Goal: Task Accomplishment & Management: Use online tool/utility

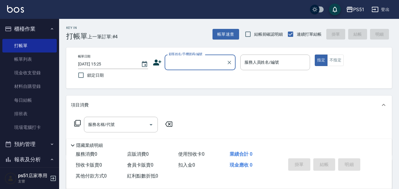
click at [191, 66] on input "顧客姓名/手機號碼/編號" at bounding box center [195, 62] width 57 height 10
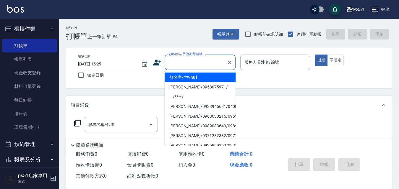
click at [194, 79] on li "無名字/***/null" at bounding box center [199, 78] width 71 height 10
type input "無名字/***/null"
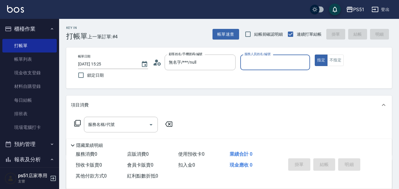
click at [274, 65] on input "服務人員姓名/編號" at bounding box center [275, 62] width 65 height 10
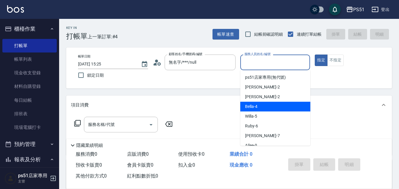
click at [255, 107] on span "Bella -4" at bounding box center [251, 107] width 12 height 6
type input "Bella-4"
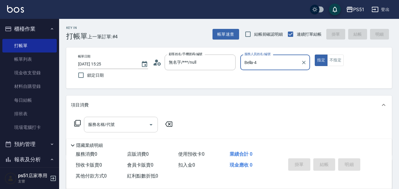
click at [120, 129] on input "服務名稱/代號" at bounding box center [117, 125] width 60 height 10
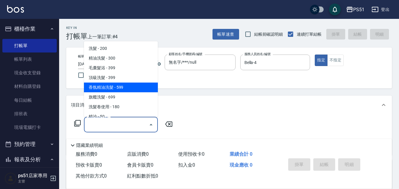
click at [120, 87] on span "香氛精油洗髮 - 599" at bounding box center [121, 88] width 74 height 10
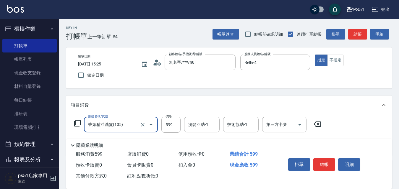
click at [111, 125] on input "香氛精油洗髮(105)" at bounding box center [113, 125] width 52 height 10
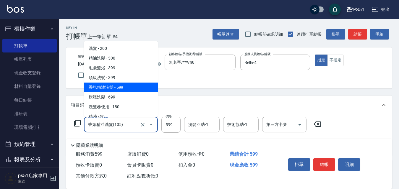
scroll to position [69, 0]
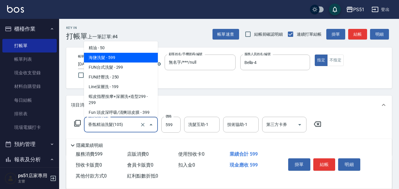
click at [130, 60] on span "海鹽洗髮 - 599" at bounding box center [121, 58] width 74 height 10
type input "海鹽洗髮(110)"
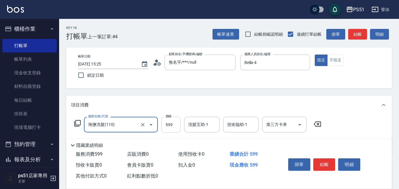
click at [171, 121] on input "599" at bounding box center [170, 125] width 19 height 16
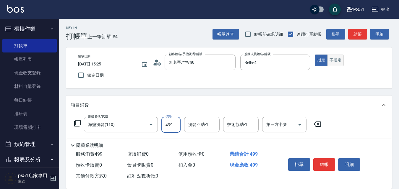
type input "499"
click at [331, 61] on button "不指定" at bounding box center [335, 61] width 17 height 12
click at [354, 37] on button "結帳" at bounding box center [357, 34] width 19 height 11
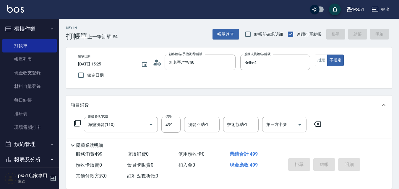
type input "[DATE] 16:03"
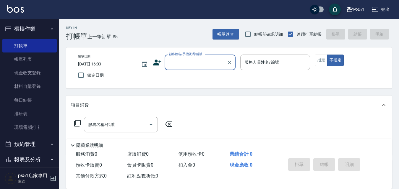
click at [198, 62] on input "顧客姓名/手機號碼/編號" at bounding box center [195, 62] width 57 height 10
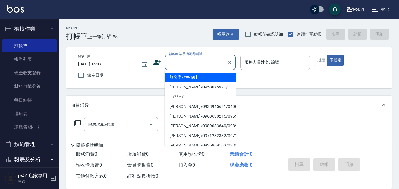
click at [201, 77] on li "無名字/***/null" at bounding box center [199, 78] width 71 height 10
type input "無名字/***/null"
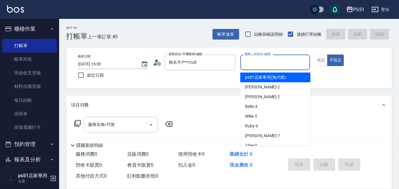
drag, startPoint x: 261, startPoint y: 62, endPoint x: 263, endPoint y: 79, distance: 17.6
click at [261, 62] on input "服務人員姓名/編號" at bounding box center [275, 62] width 65 height 10
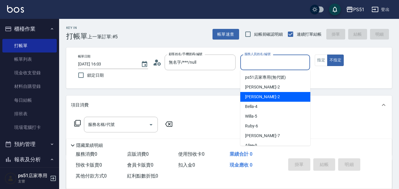
click at [262, 94] on div "[PERSON_NAME] -2" at bounding box center [275, 97] width 70 height 10
type input "[PERSON_NAME]-2"
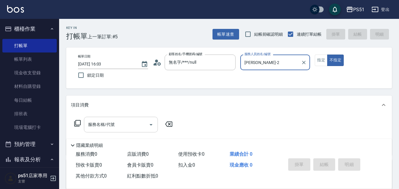
click at [130, 124] on input "服務名稱/代號" at bounding box center [117, 125] width 60 height 10
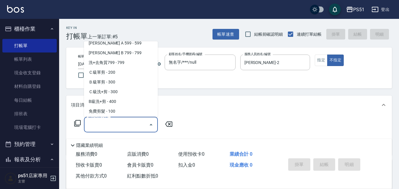
scroll to position [207, 0]
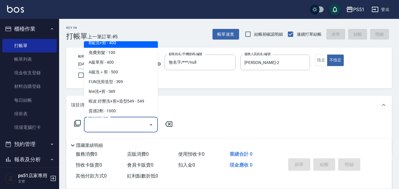
click at [115, 42] on span "B級洗+剪 - 400" at bounding box center [121, 43] width 74 height 10
type input "B級洗+剪(204)"
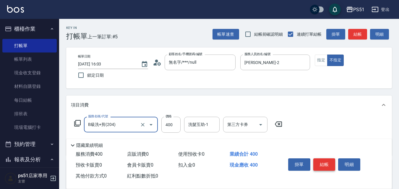
click at [320, 160] on button "結帳" at bounding box center [324, 165] width 22 height 12
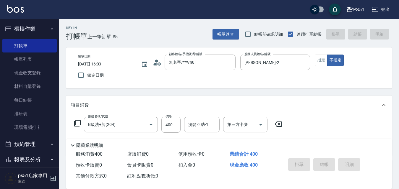
type input "[DATE] 16:10"
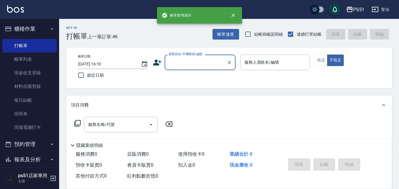
click at [194, 57] on div "顧客姓名/手機號碼/編號" at bounding box center [199, 63] width 71 height 16
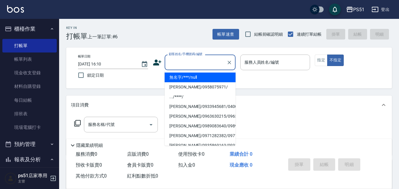
click at [196, 80] on li "無名字/***/null" at bounding box center [199, 78] width 71 height 10
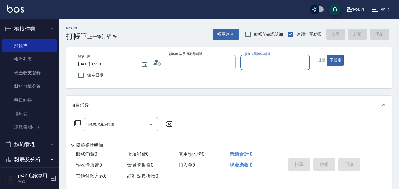
type input "無名字/***/null"
click at [282, 66] on input "服務人員姓名/編號" at bounding box center [275, 62] width 65 height 10
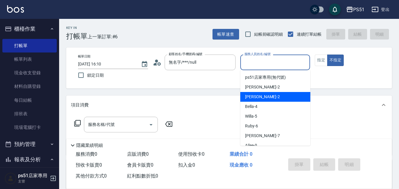
click at [272, 95] on div "[PERSON_NAME] -2" at bounding box center [275, 97] width 70 height 10
type input "[PERSON_NAME]-2"
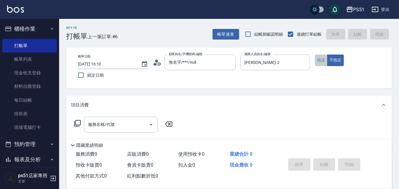
click at [320, 63] on button "指定" at bounding box center [320, 61] width 13 height 12
click at [113, 125] on div "服務名稱/代號 服務名稱/代號" at bounding box center [121, 125] width 74 height 16
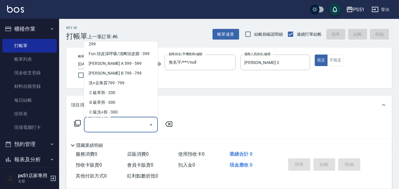
scroll to position [138, 0]
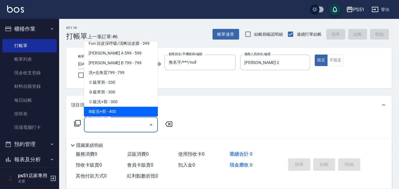
click at [118, 109] on span "B級洗+剪 - 400" at bounding box center [121, 112] width 74 height 10
type input "B級洗+剪(204)"
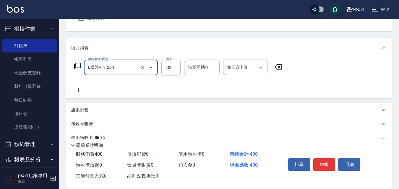
scroll to position [100, 0]
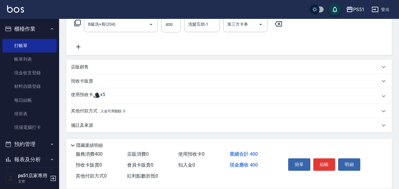
click at [80, 48] on icon at bounding box center [78, 46] width 15 height 7
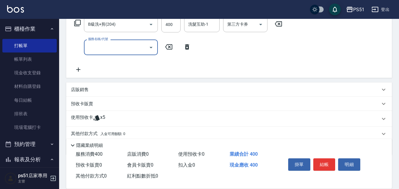
click at [97, 52] on input "服務名稱/代號" at bounding box center [117, 47] width 60 height 10
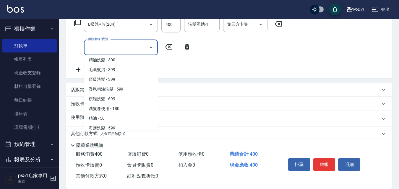
scroll to position [0, 0]
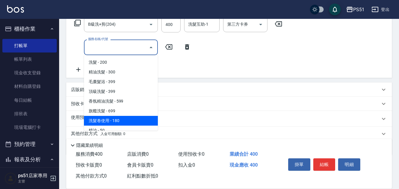
click at [139, 125] on span "洗髮卷使用 - 180" at bounding box center [121, 121] width 74 height 10
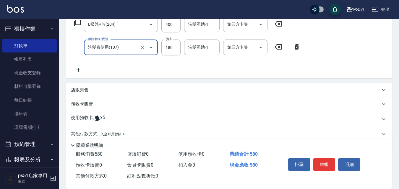
click at [122, 43] on input "洗髮卷使用(107)" at bounding box center [113, 47] width 52 height 10
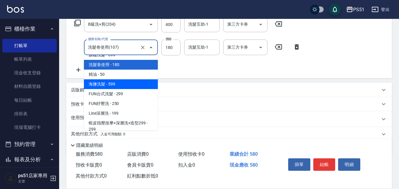
scroll to position [69, 0]
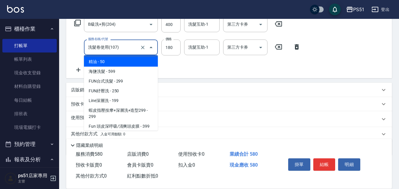
click at [123, 60] on span "精油 - 50" at bounding box center [121, 62] width 74 height 10
type input "精油(108)"
type input "50"
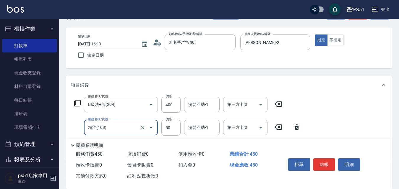
scroll to position [0, 0]
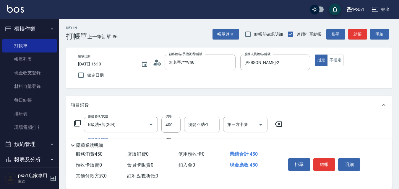
click at [201, 125] on div "洗髮互助-1 洗髮互助-1" at bounding box center [201, 125] width 35 height 16
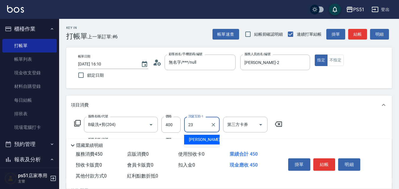
click at [197, 136] on div "[PERSON_NAME] -23" at bounding box center [201, 140] width 35 height 10
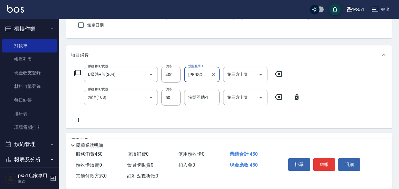
scroll to position [69, 0]
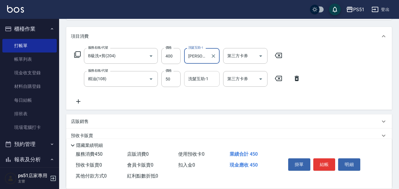
type input "[PERSON_NAME]-23"
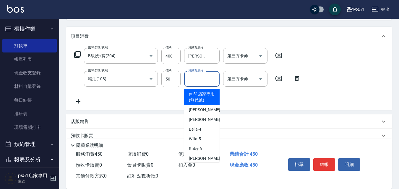
click at [195, 82] on input "洗髮互助-1" at bounding box center [202, 79] width 30 height 10
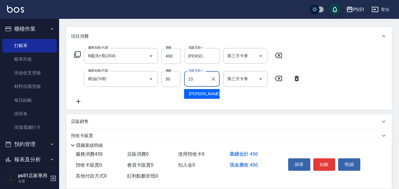
click at [199, 97] on span "[PERSON_NAME] -23" at bounding box center [207, 94] width 37 height 6
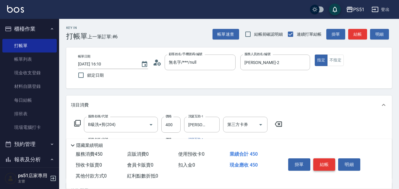
type input "[PERSON_NAME]-23"
click at [321, 162] on button "結帳" at bounding box center [324, 165] width 22 height 12
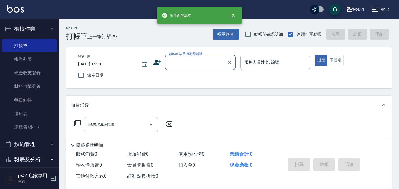
click at [195, 60] on input "顧客姓名/手機號碼/編號" at bounding box center [195, 62] width 57 height 10
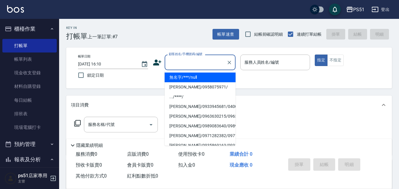
click at [195, 79] on li "無名字/***/null" at bounding box center [199, 78] width 71 height 10
type input "無名字/***/null"
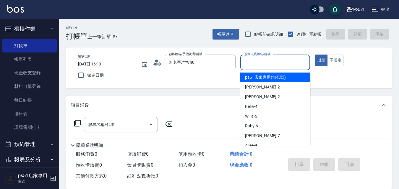
click at [246, 63] on input "服務人員姓名/編號" at bounding box center [275, 62] width 65 height 10
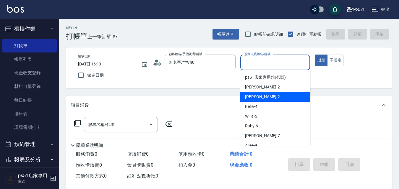
click at [253, 97] on span "[PERSON_NAME] -2" at bounding box center [262, 97] width 35 height 6
type input "[PERSON_NAME]-2"
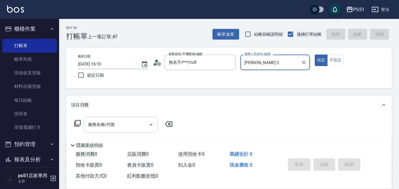
click at [100, 123] on div "服務名稱/代號 服務名稱/代號" at bounding box center [121, 125] width 74 height 16
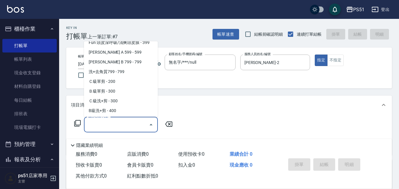
scroll to position [207, 0]
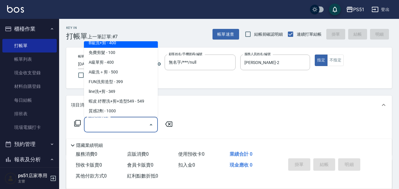
click at [121, 45] on span "B級洗+剪 - 400" at bounding box center [121, 43] width 74 height 10
type input "B級洗+剪(204)"
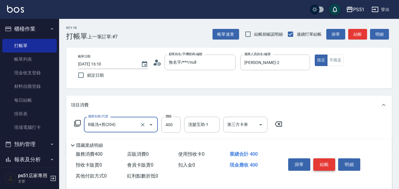
click at [325, 161] on button "結帳" at bounding box center [324, 165] width 22 height 12
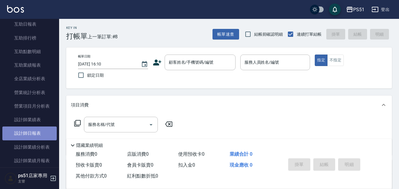
click at [47, 131] on link "設計師日報表" at bounding box center [29, 134] width 54 height 14
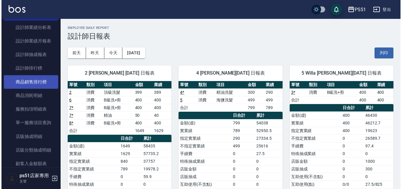
scroll to position [345, 0]
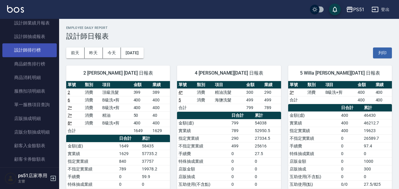
click at [37, 49] on link "設計師排行榜" at bounding box center [29, 50] width 54 height 14
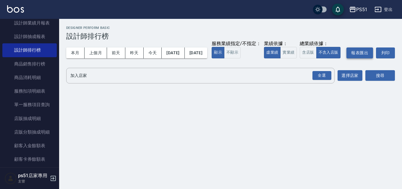
drag, startPoint x: 140, startPoint y: 72, endPoint x: 208, endPoint y: 68, distance: 67.7
click at [280, 58] on button "實業績" at bounding box center [288, 53] width 17 height 12
click at [329, 80] on div "全選" at bounding box center [321, 75] width 19 height 9
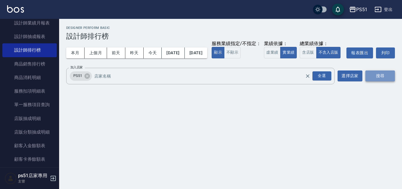
click at [374, 81] on button "搜尋" at bounding box center [380, 76] width 30 height 11
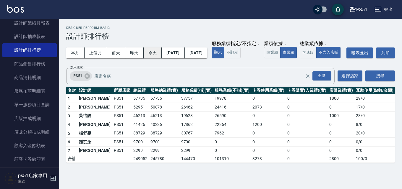
click at [147, 55] on button "今天" at bounding box center [152, 53] width 18 height 11
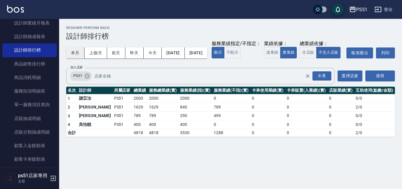
click at [79, 53] on button "本月" at bounding box center [75, 53] width 18 height 11
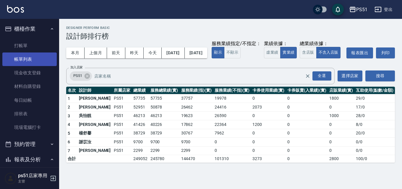
click at [32, 63] on link "帳單列表" at bounding box center [29, 60] width 54 height 14
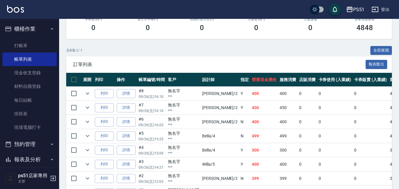
scroll to position [138, 0]
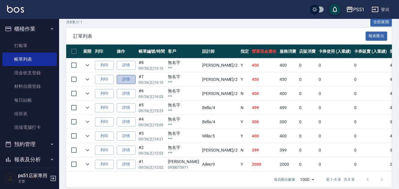
click at [131, 80] on link "詳情" at bounding box center [126, 79] width 19 height 9
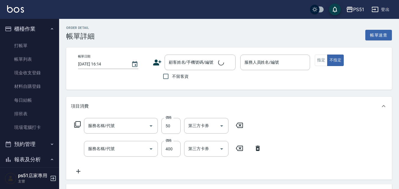
type input "[DATE] 16:10"
type input "[PERSON_NAME]-2"
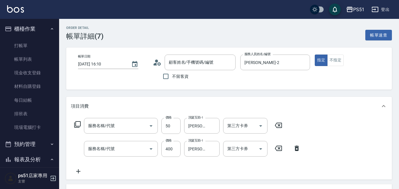
type input "精油(108)"
type input "B級洗+剪(204)"
type input "無名字/***/null"
drag, startPoint x: 213, startPoint y: 127, endPoint x: 233, endPoint y: 130, distance: 20.6
click at [212, 127] on icon "Clear" at bounding box center [213, 126] width 6 height 6
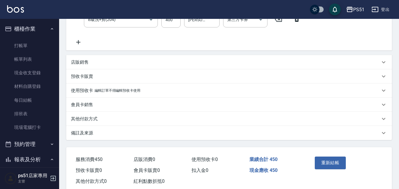
scroll to position [138, 0]
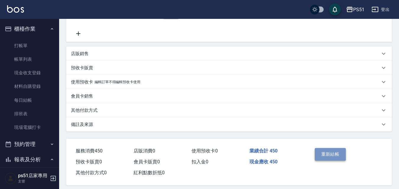
click at [343, 153] on button "重新結帳" at bounding box center [329, 154] width 31 height 12
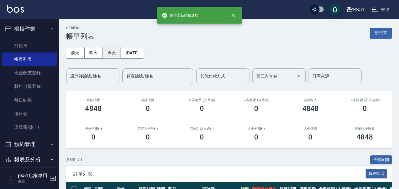
click at [115, 51] on button "今天" at bounding box center [112, 53] width 18 height 11
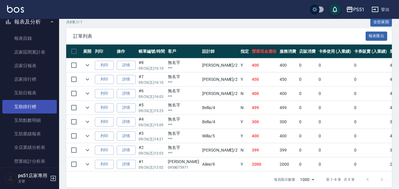
scroll to position [275, 0]
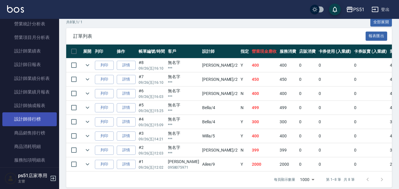
click at [30, 120] on link "設計師排行榜" at bounding box center [29, 119] width 54 height 14
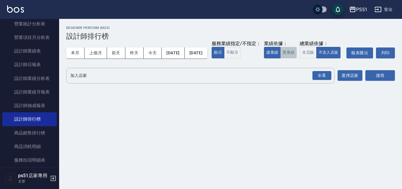
click at [280, 58] on button "實業績" at bounding box center [288, 53] width 17 height 12
click at [323, 80] on div "全選" at bounding box center [321, 75] width 19 height 9
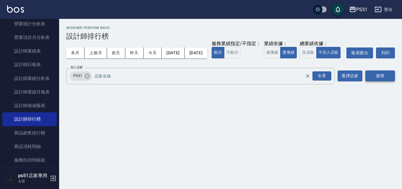
click at [381, 81] on button "搜尋" at bounding box center [380, 76] width 30 height 11
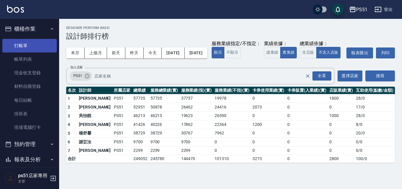
click at [22, 44] on link "打帳單" at bounding box center [29, 46] width 54 height 14
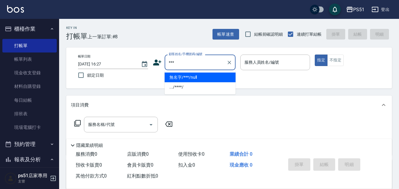
type input "無名字/***/null"
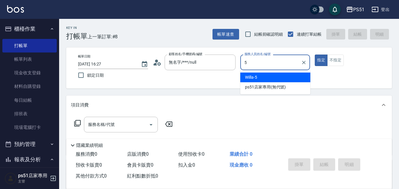
type input "Willa-5"
type button "true"
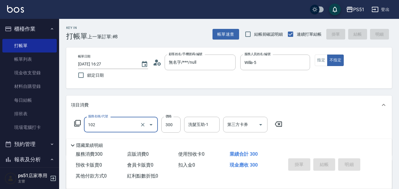
type input "102"
type input "[DATE] 17:13"
